Goal: Register for event/course

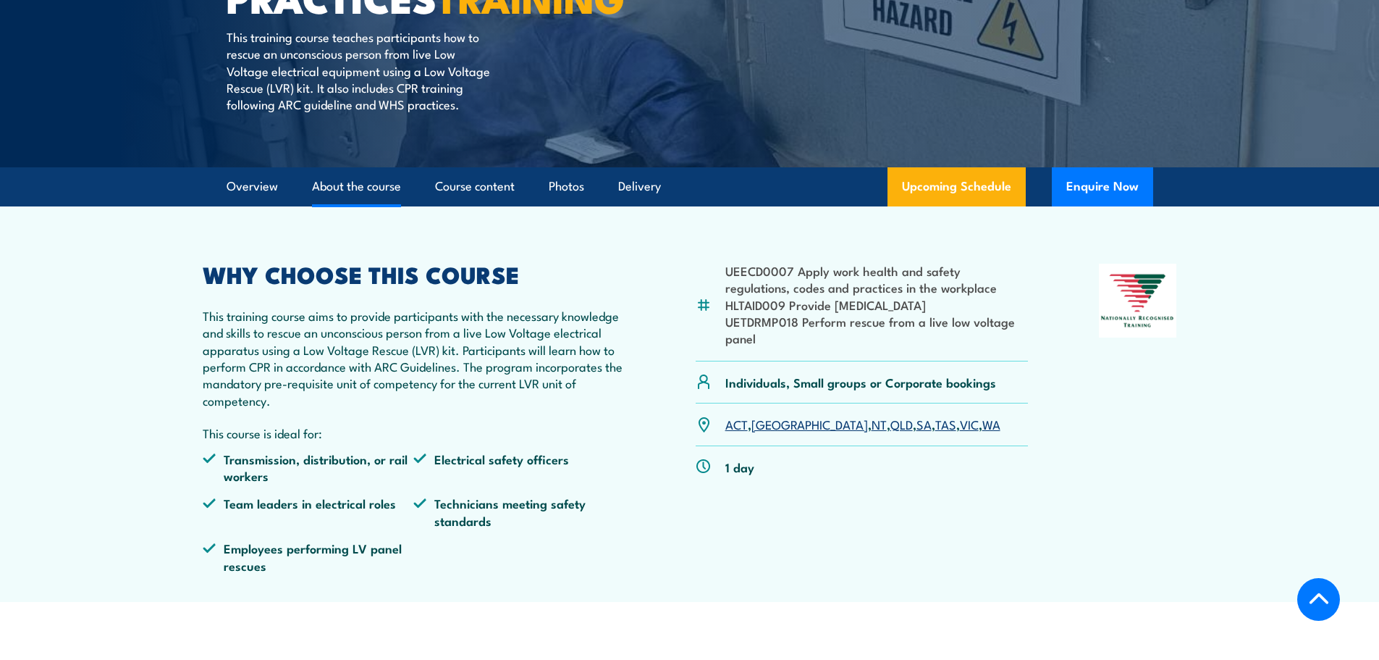
scroll to position [290, 0]
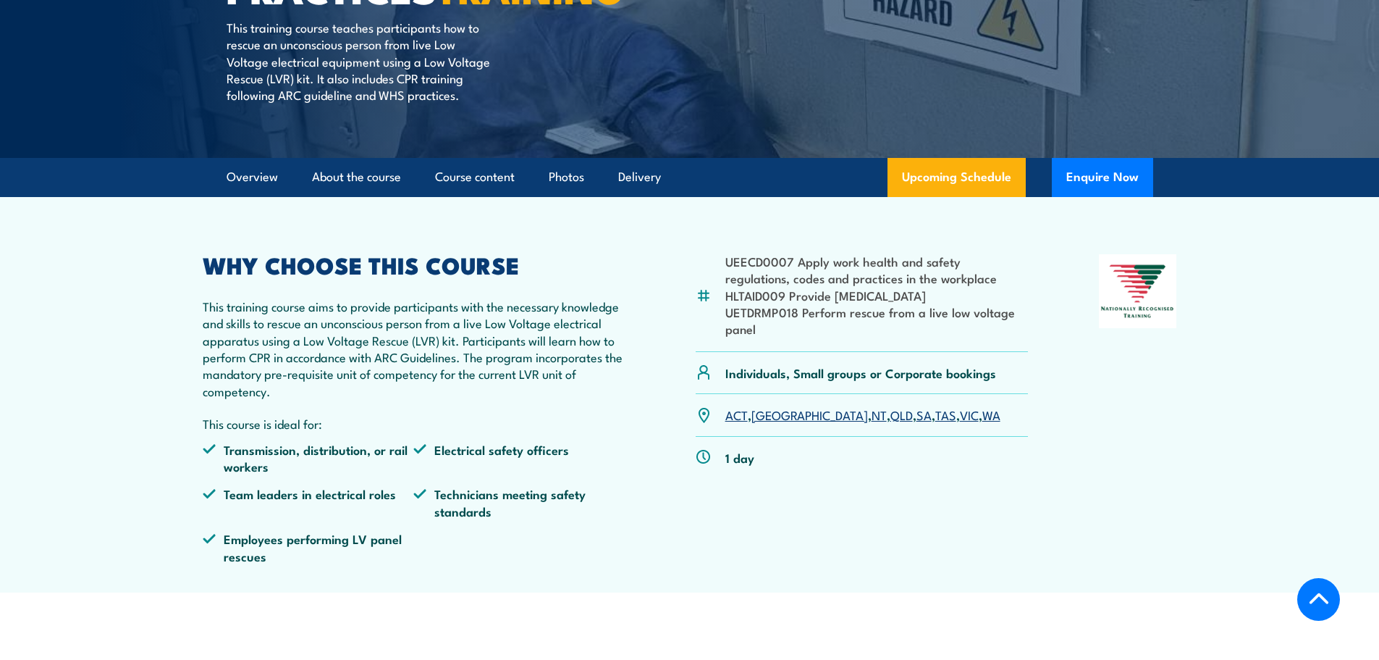
click at [890, 423] on link "QLD" at bounding box center [901, 413] width 22 height 17
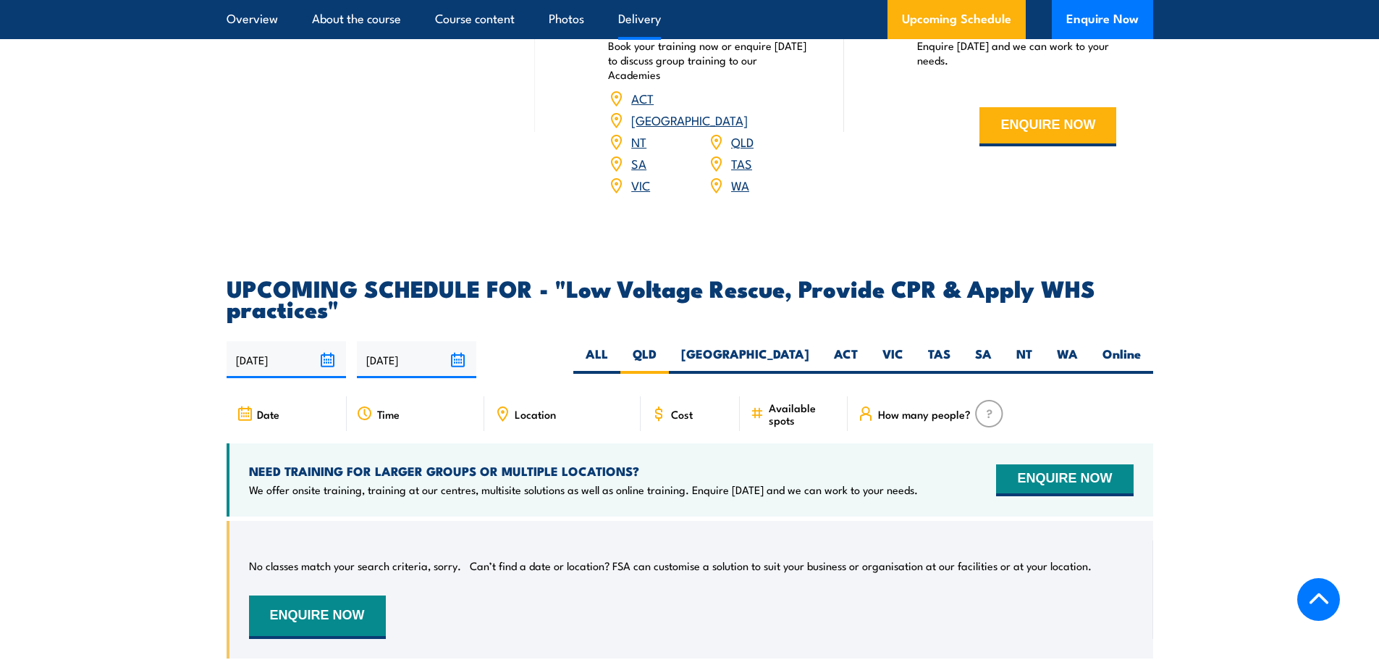
scroll to position [2222, 0]
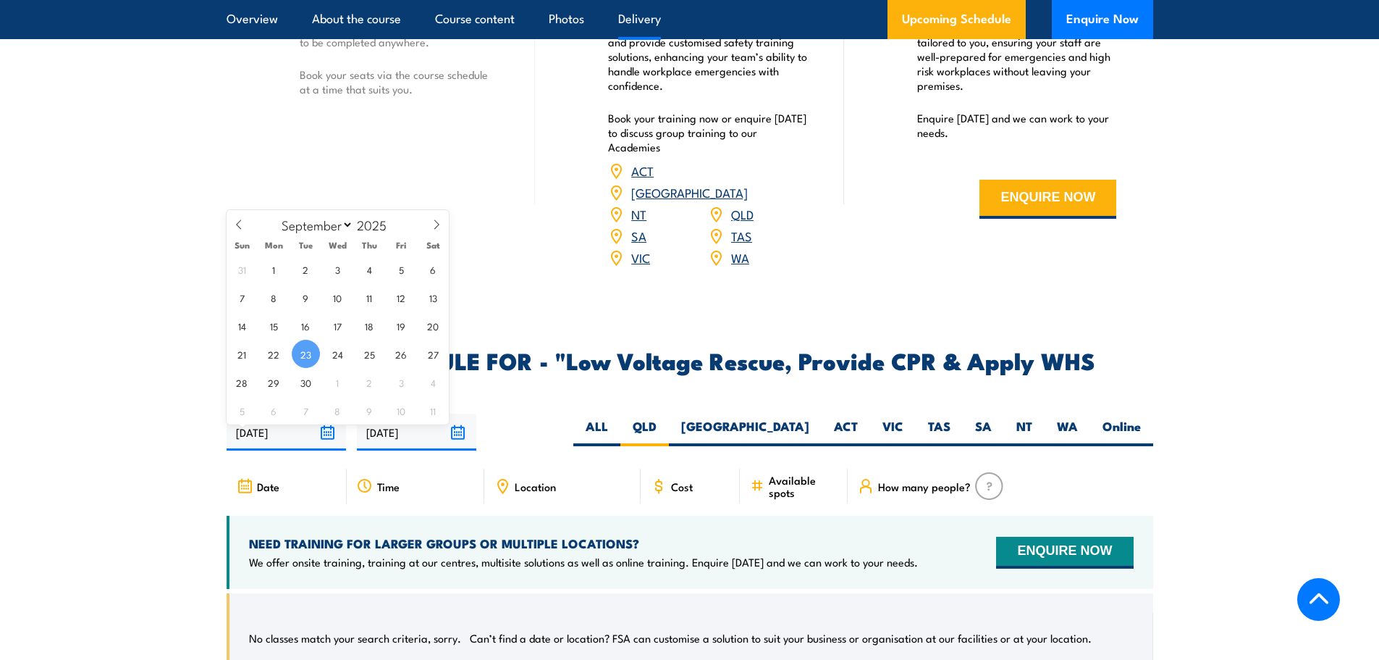
click at [326, 445] on input "[DATE]" at bounding box center [286, 431] width 119 height 37
click at [371, 358] on span "25" at bounding box center [369, 354] width 28 height 28
type input "[DATE]"
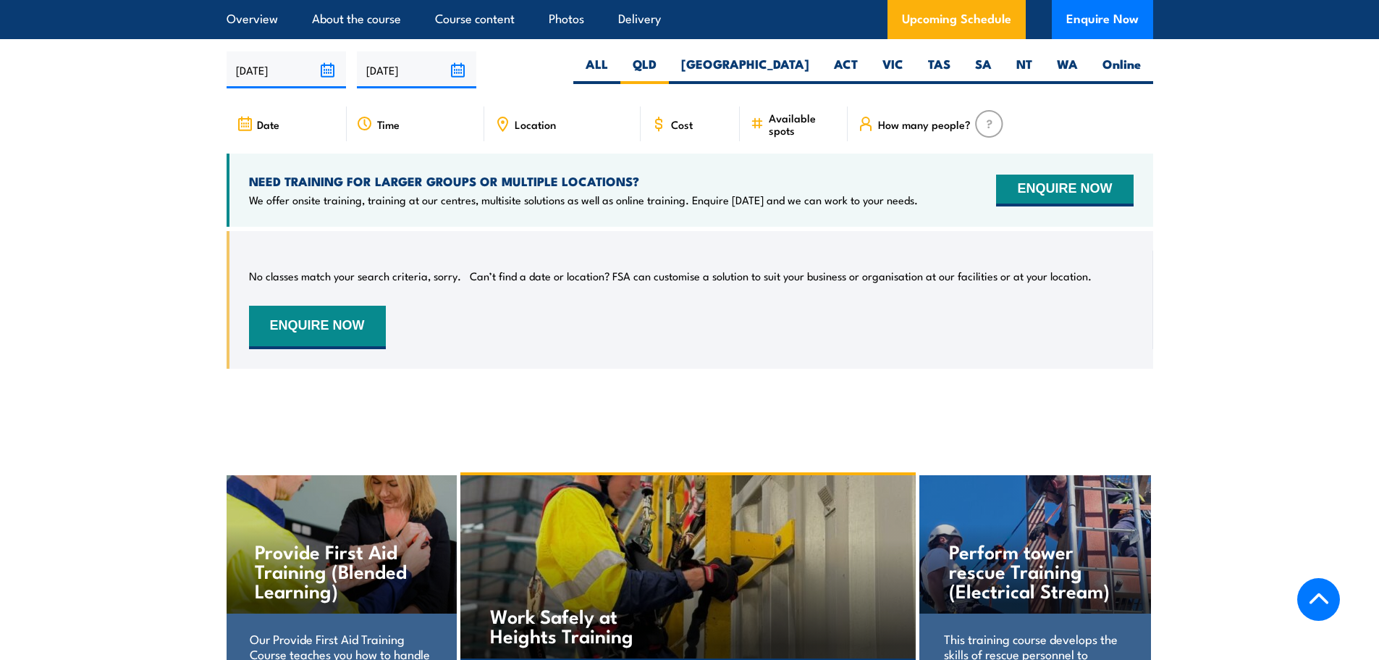
scroll to position [2801, 0]
